Goal: Task Accomplishment & Management: Manage account settings

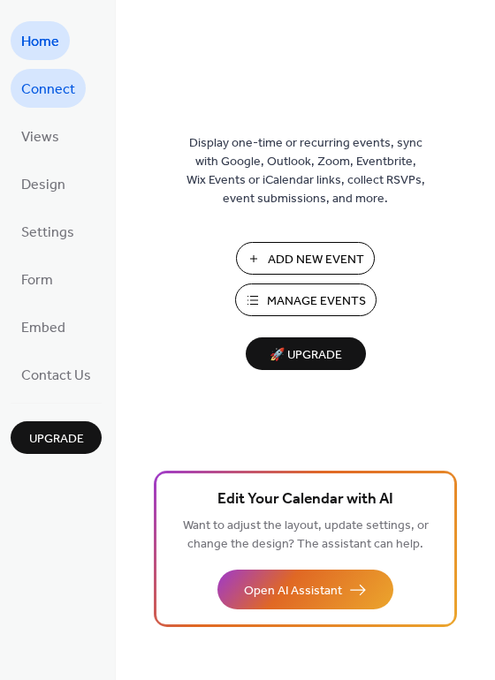
click at [48, 81] on span "Connect" at bounding box center [48, 90] width 54 height 28
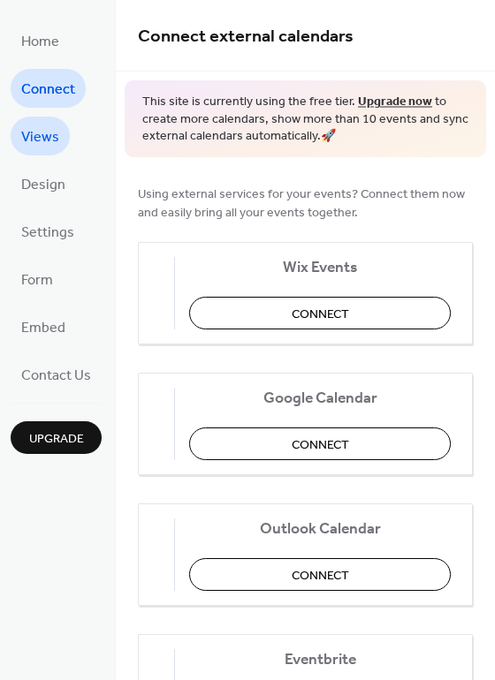
click at [29, 140] on span "Views" at bounding box center [40, 138] width 38 height 28
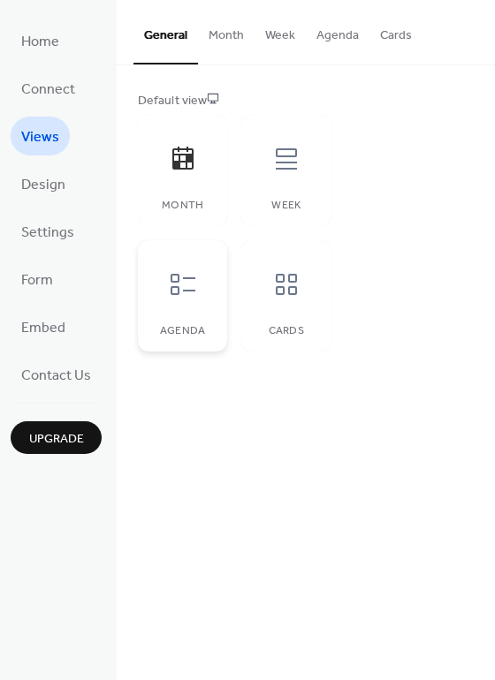
click at [189, 272] on icon at bounding box center [183, 284] width 28 height 28
click at [49, 198] on span "Design" at bounding box center [43, 185] width 44 height 28
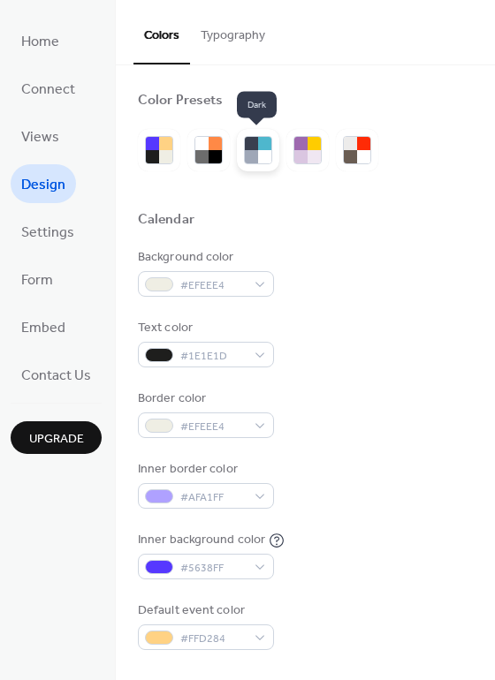
click at [253, 152] on div at bounding box center [251, 156] width 13 height 13
click at [252, 156] on div at bounding box center [251, 156] width 13 height 13
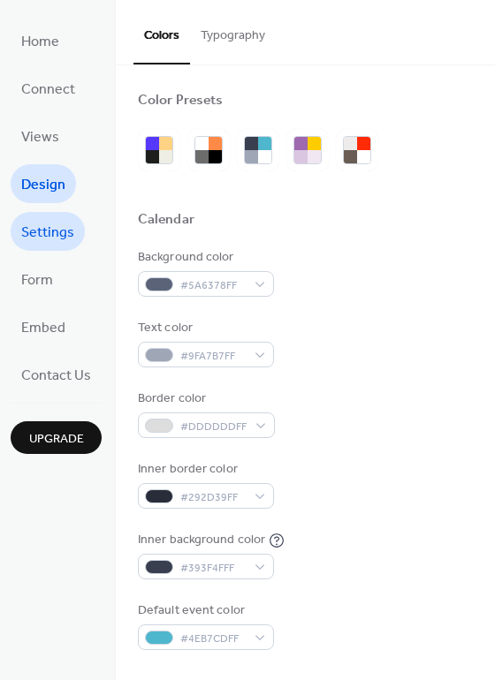
click at [38, 238] on span "Settings" at bounding box center [47, 233] width 53 height 28
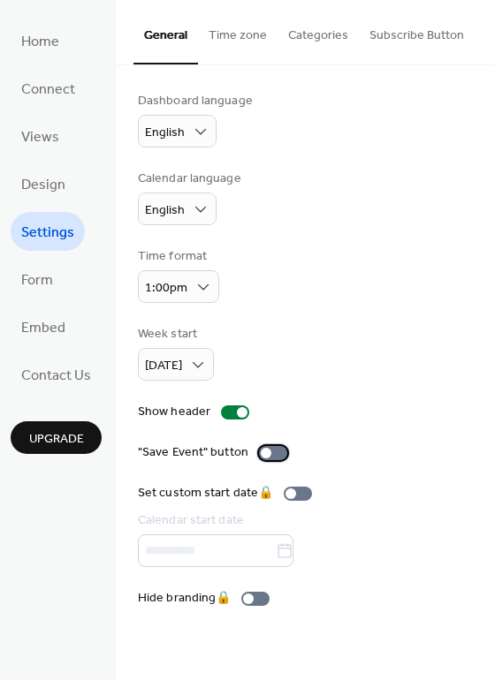
click at [262, 453] on div at bounding box center [266, 453] width 11 height 11
click at [41, 269] on span "Form" at bounding box center [37, 281] width 32 height 28
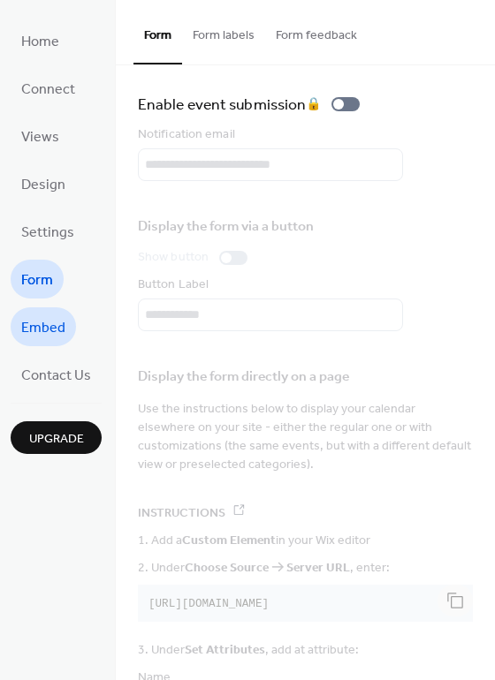
click at [49, 320] on span "Embed" at bounding box center [43, 328] width 44 height 28
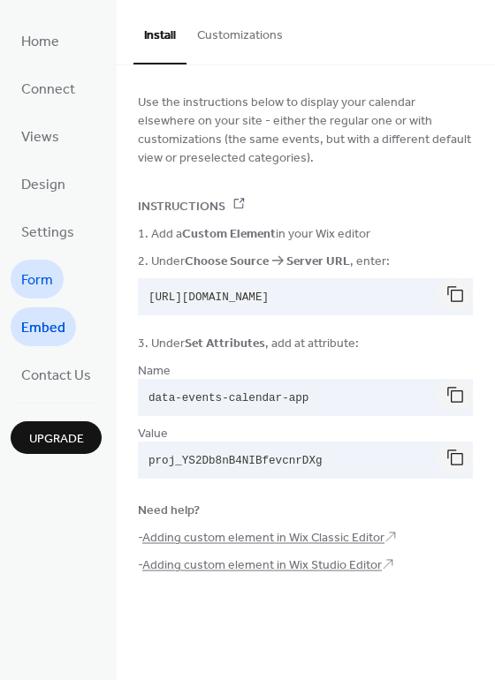
click at [57, 279] on link "Form" at bounding box center [37, 279] width 53 height 39
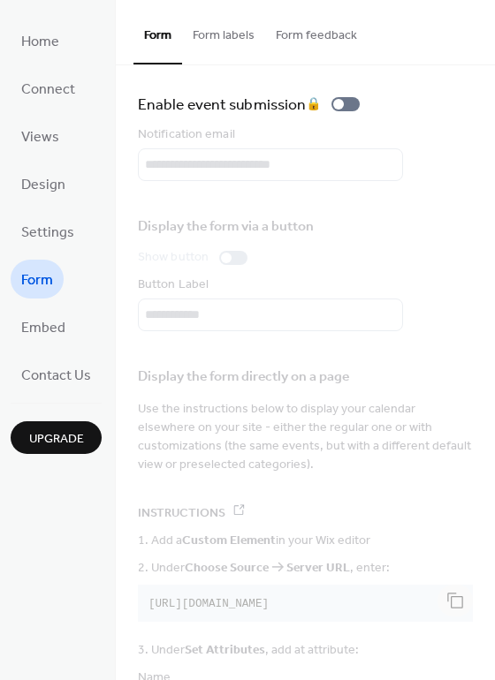
click at [223, 31] on button "Form labels" at bounding box center [223, 31] width 83 height 63
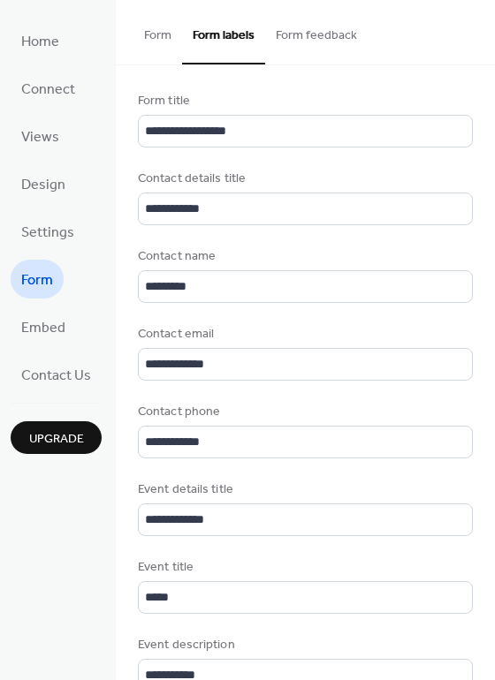
click at [275, 35] on button "Form feedback" at bounding box center [316, 31] width 102 height 63
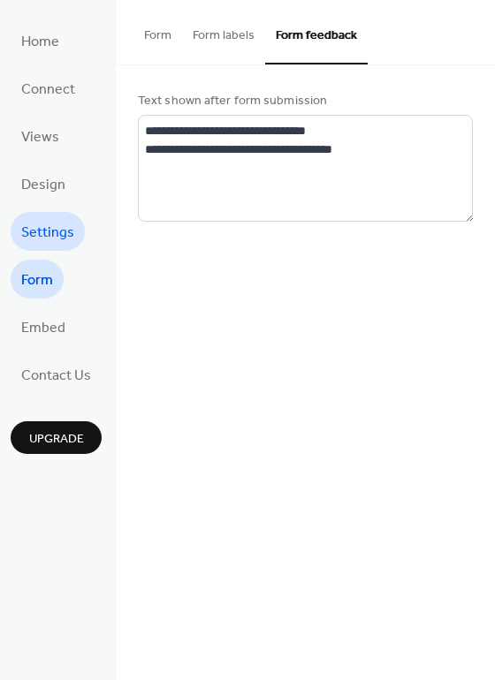
click at [62, 226] on span "Settings" at bounding box center [47, 233] width 53 height 28
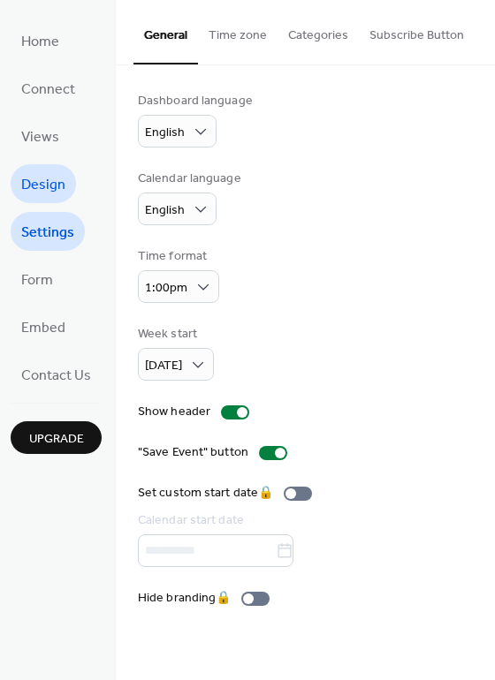
click at [51, 194] on span "Design" at bounding box center [43, 185] width 44 height 28
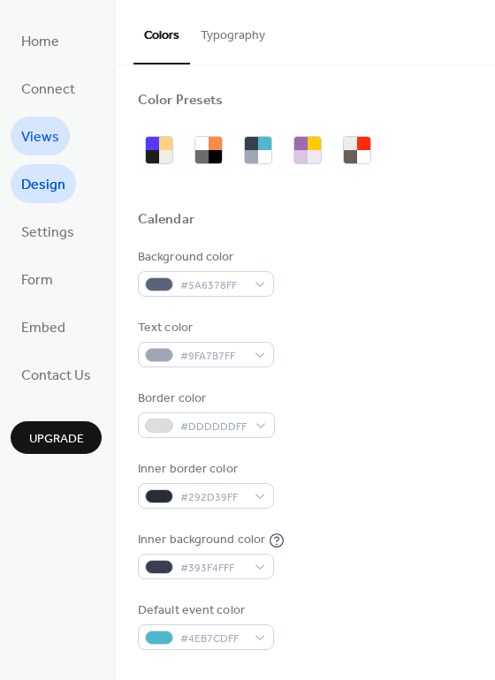
click at [45, 131] on span "Views" at bounding box center [40, 138] width 38 height 28
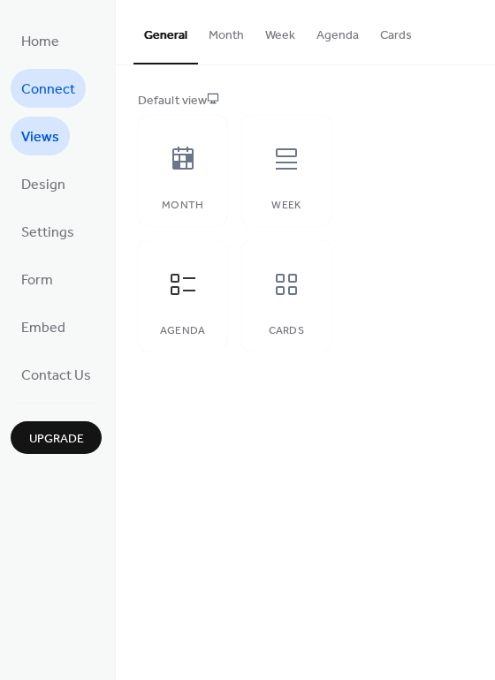
click at [34, 87] on span "Connect" at bounding box center [48, 90] width 54 height 28
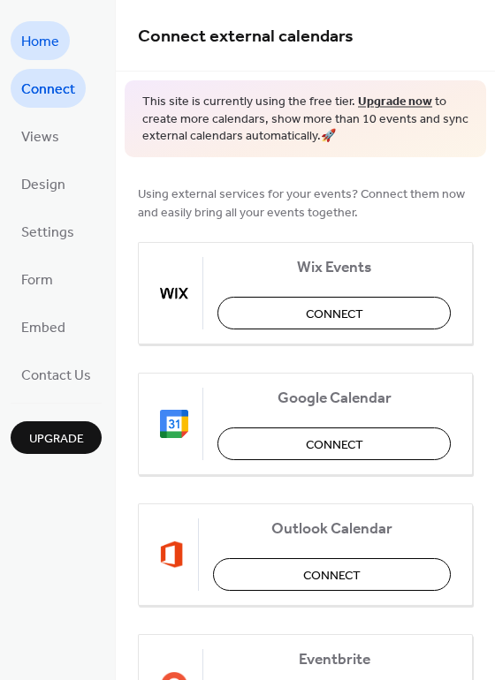
click at [37, 34] on span "Home" at bounding box center [40, 42] width 38 height 28
